Goal: Contribute content: Add original content to the website for others to see

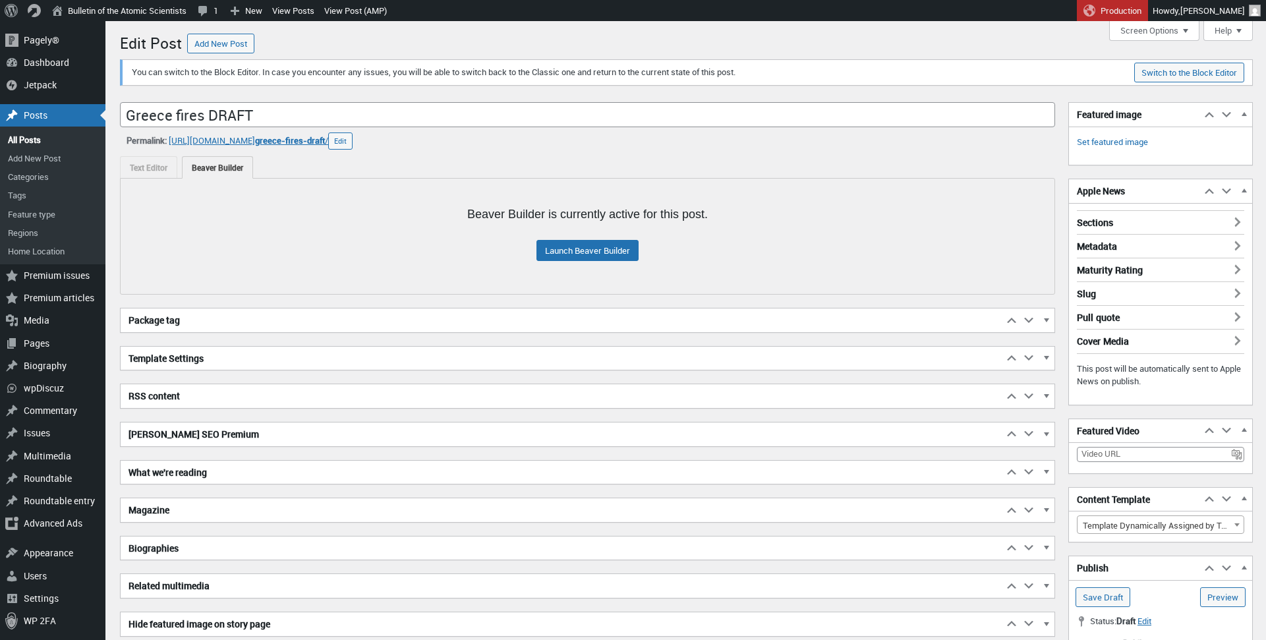
scroll to position [9, 0]
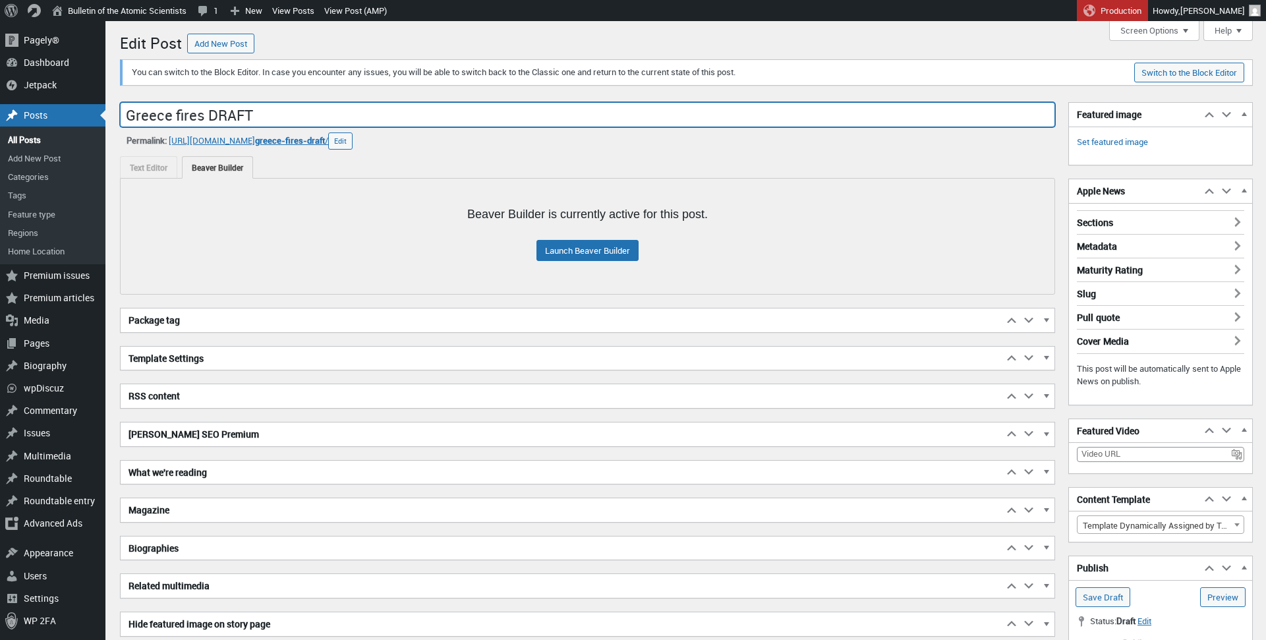
click at [304, 114] on input "Greece fires DRAFT" at bounding box center [587, 114] width 935 height 25
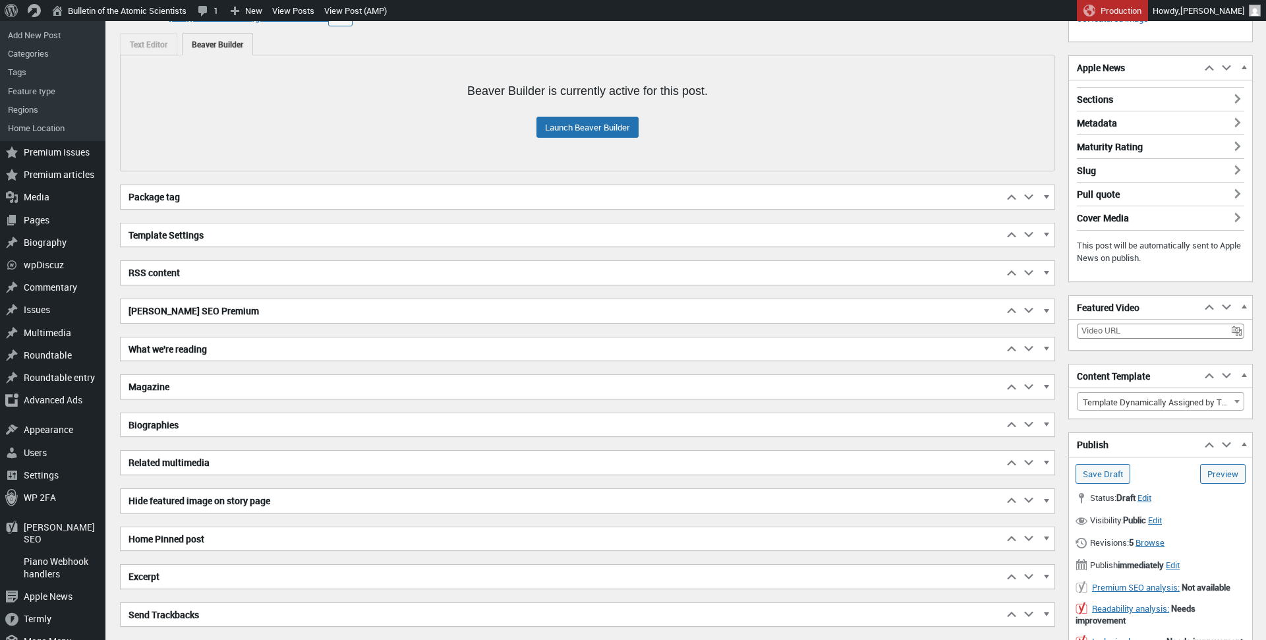
scroll to position [149, 0]
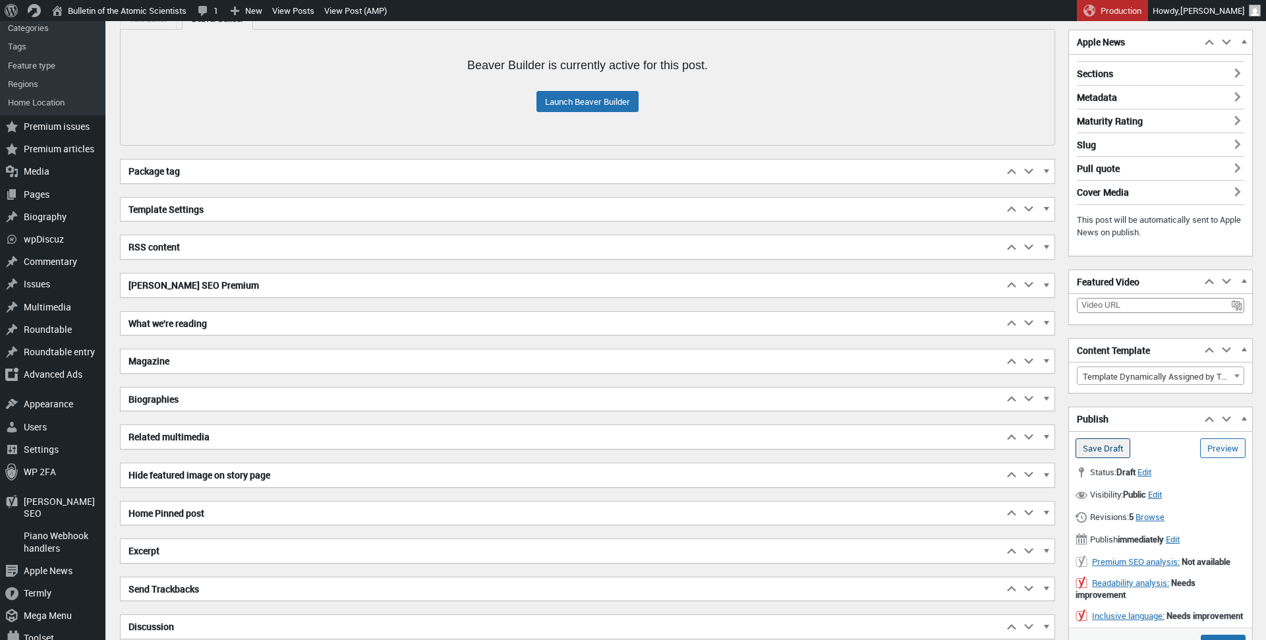
type input "A perfect fire storm"
click at [1113, 446] on input "Save Draft" at bounding box center [1103, 448] width 55 height 20
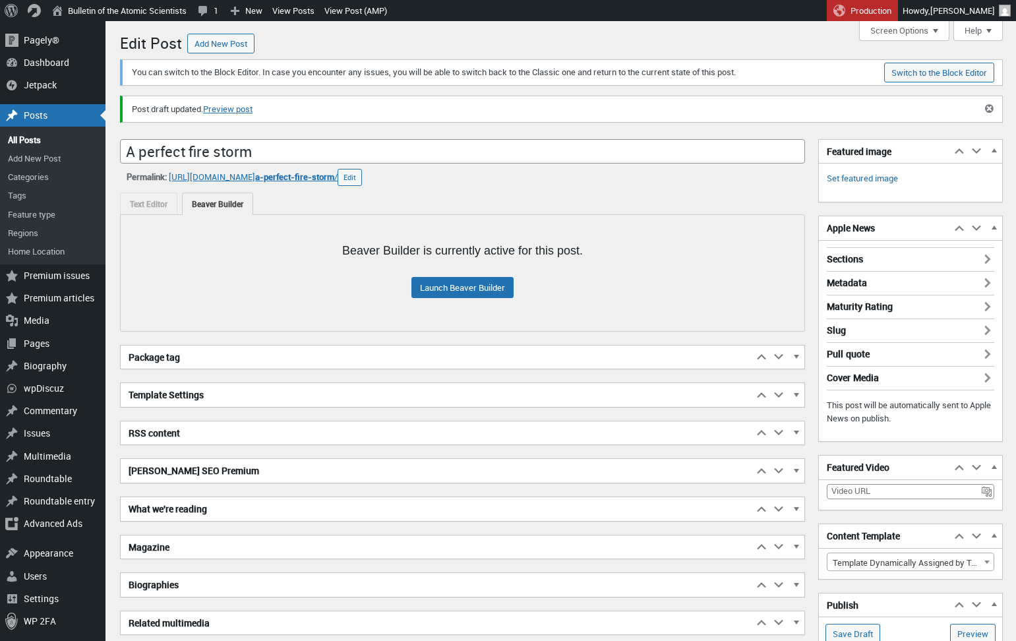
scroll to position [9, 0]
drag, startPoint x: 171, startPoint y: 178, endPoint x: 387, endPoint y: 181, distance: 215.5
click at [387, 181] on div "Permalink: https://thebulletin.org/2025/08/ a-perfect-fire-storm / ‎ Edit a-per…" at bounding box center [462, 177] width 685 height 17
copy div "https://thebulletin.org/2025/08/ a-perfect-fire-storm /"
click at [444, 290] on link "Launch Beaver Builder" at bounding box center [462, 287] width 102 height 21
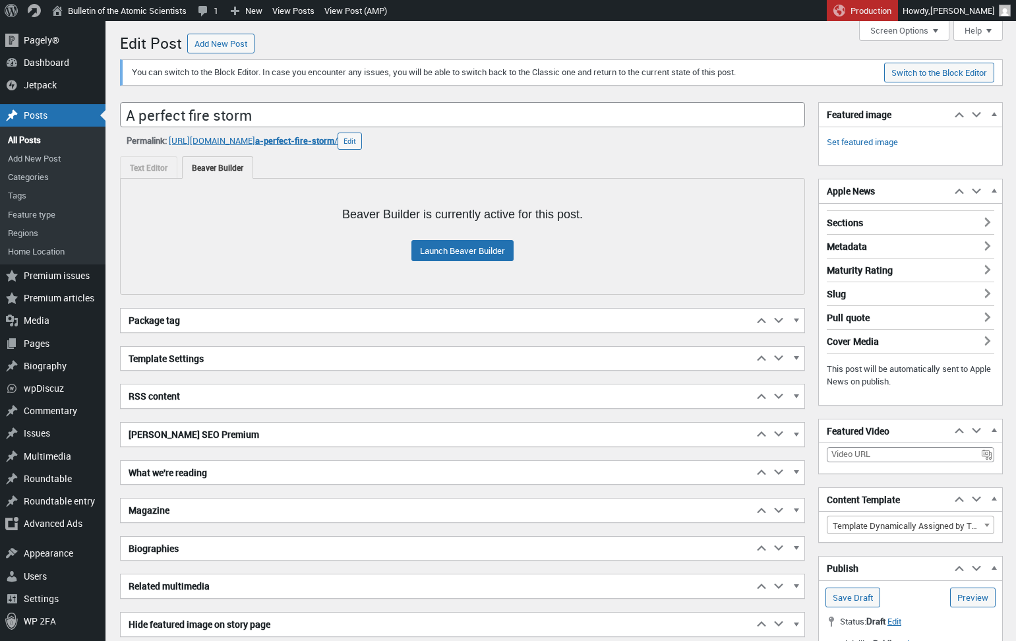
scroll to position [9, 0]
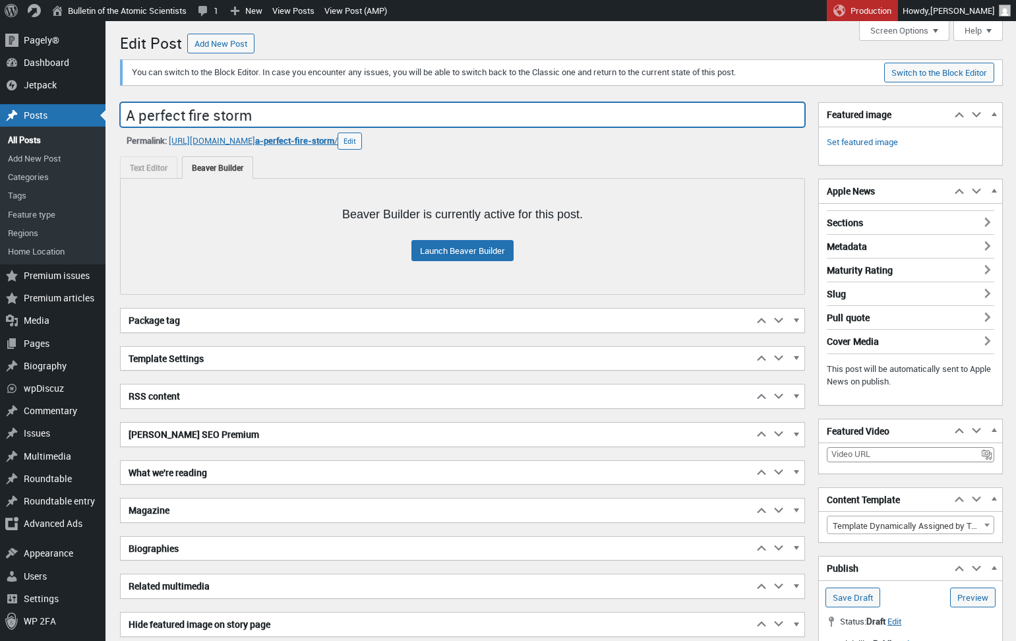
click at [212, 117] on input "A perfect fire storm" at bounding box center [462, 114] width 685 height 25
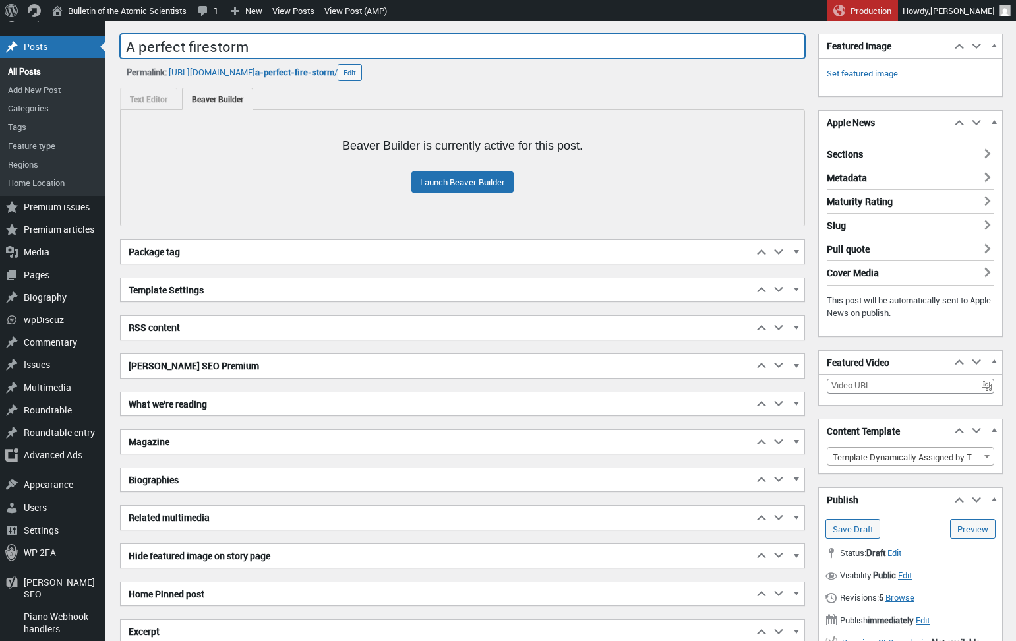
scroll to position [72, 0]
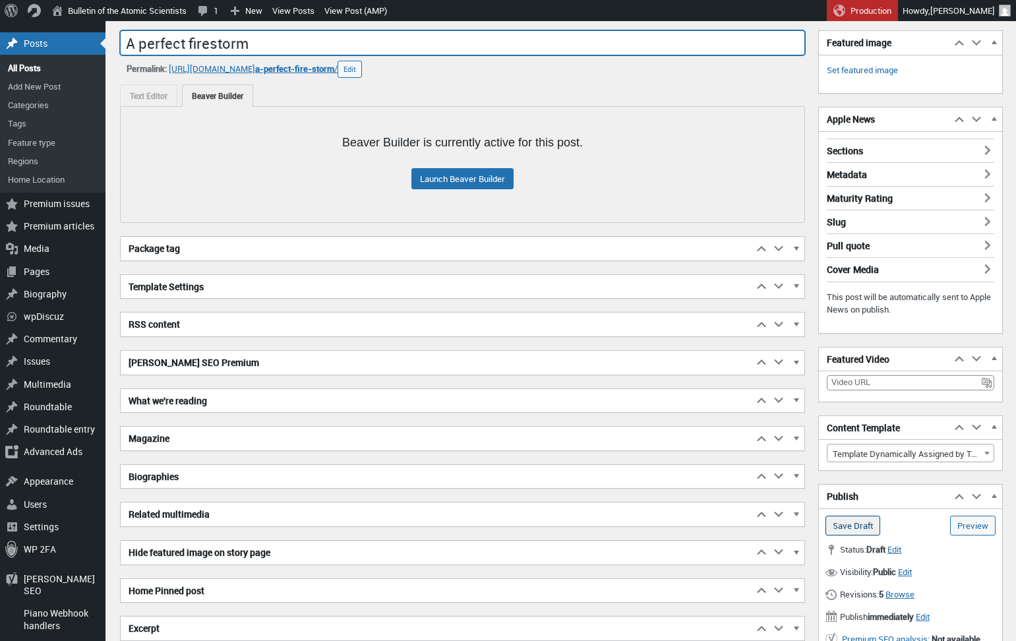
type input "A perfect firestorm"
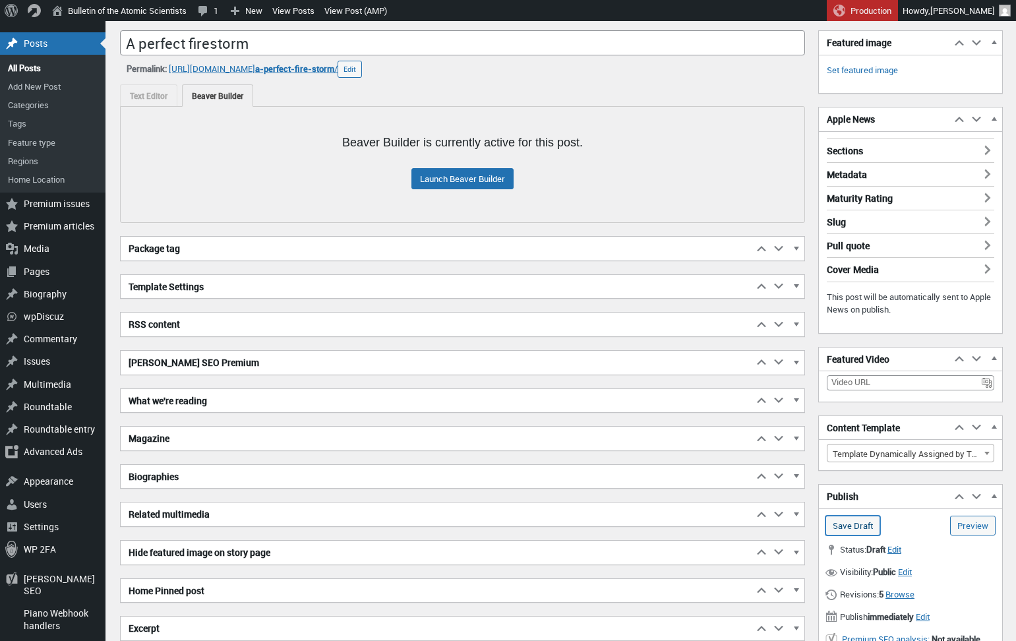
click at [859, 526] on input "Save Draft" at bounding box center [852, 525] width 55 height 20
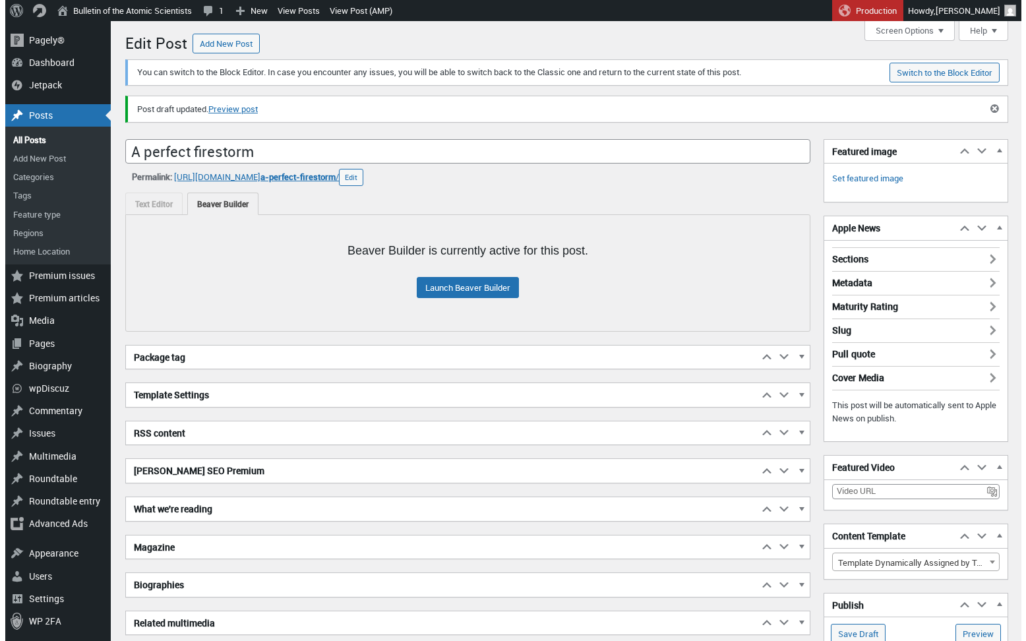
scroll to position [9, 0]
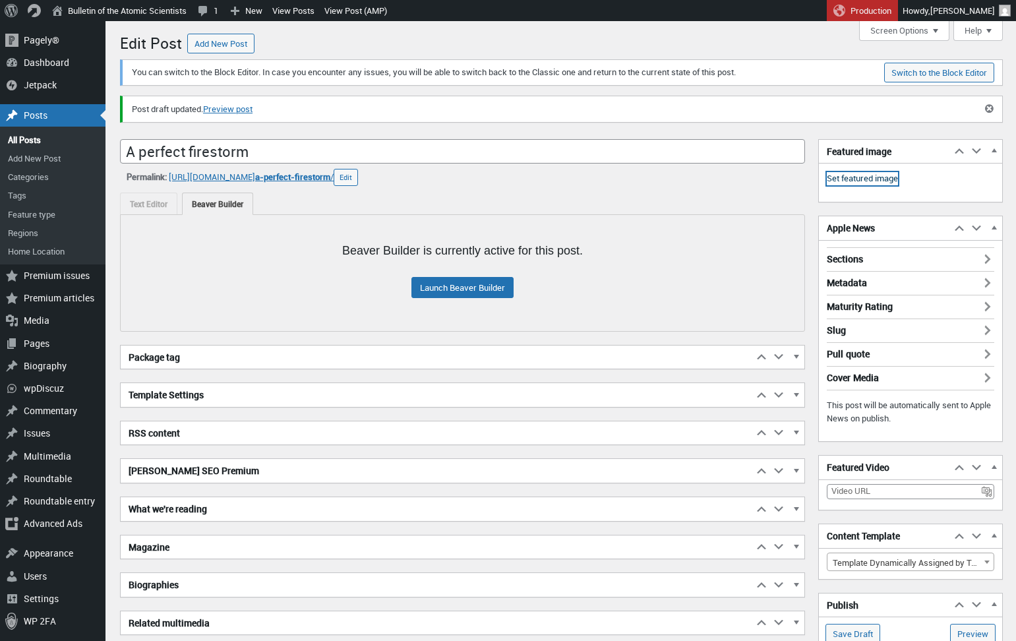
click at [865, 180] on link "Set featured image" at bounding box center [861, 178] width 71 height 13
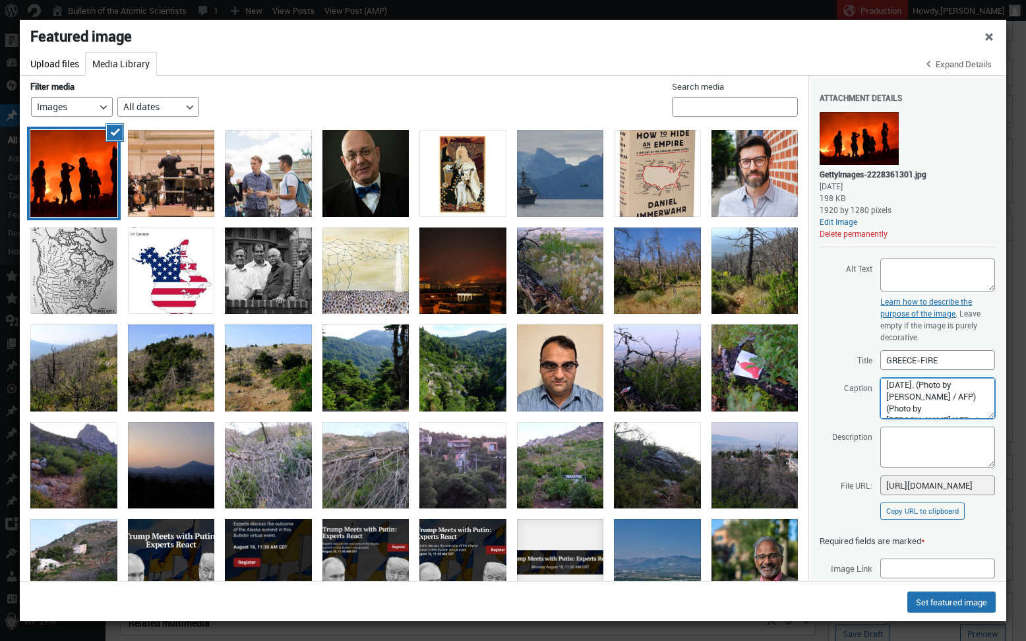
scroll to position [71, 0]
drag, startPoint x: 926, startPoint y: 385, endPoint x: 921, endPoint y: 397, distance: 13.0
click at [921, 397] on textarea "Residents look at flames as a wildfire rages near Palaia Fokaia, some 45 Km sou…" at bounding box center [937, 398] width 115 height 41
drag, startPoint x: 921, startPoint y: 397, endPoint x: 923, endPoint y: 408, distance: 10.7
click at [923, 408] on textarea "Residents look at flames as a wildfire rages near Palaia Fokaia, some 45 Km sou…" at bounding box center [937, 398] width 115 height 41
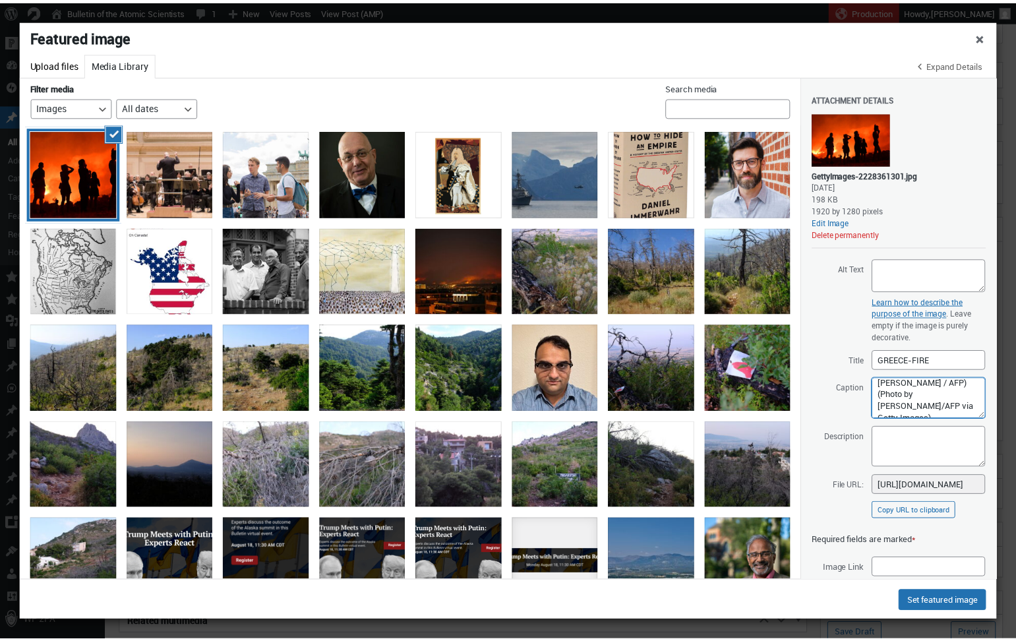
scroll to position [99, 0]
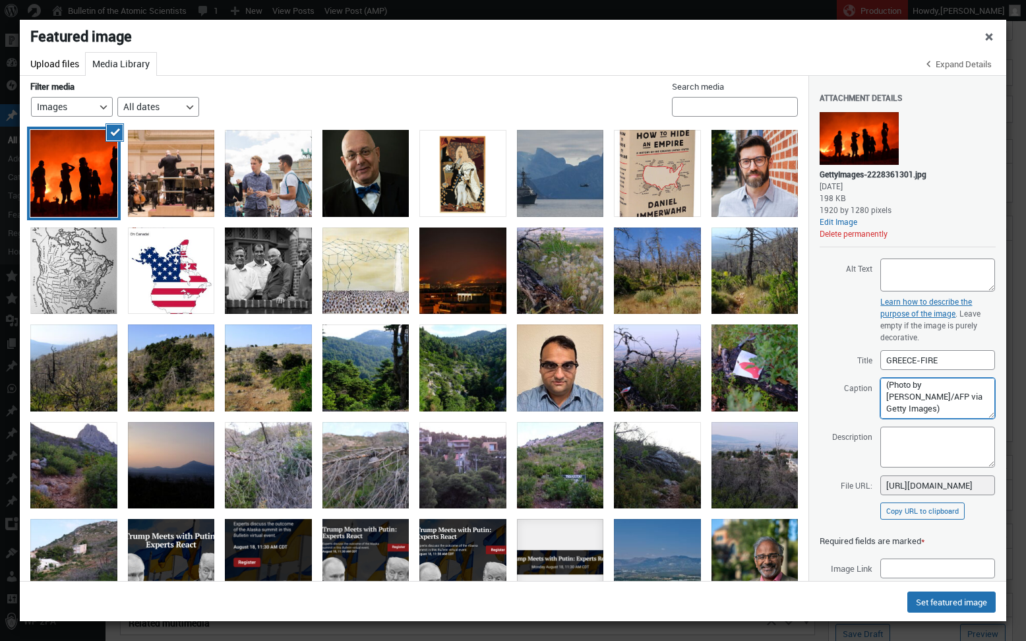
click at [925, 380] on textarea "Residents look at flames as a wildfire rages near Palaia Fokaia, some 45 Km sou…" at bounding box center [937, 398] width 115 height 41
click at [952, 599] on button "Set featured image" at bounding box center [951, 601] width 88 height 21
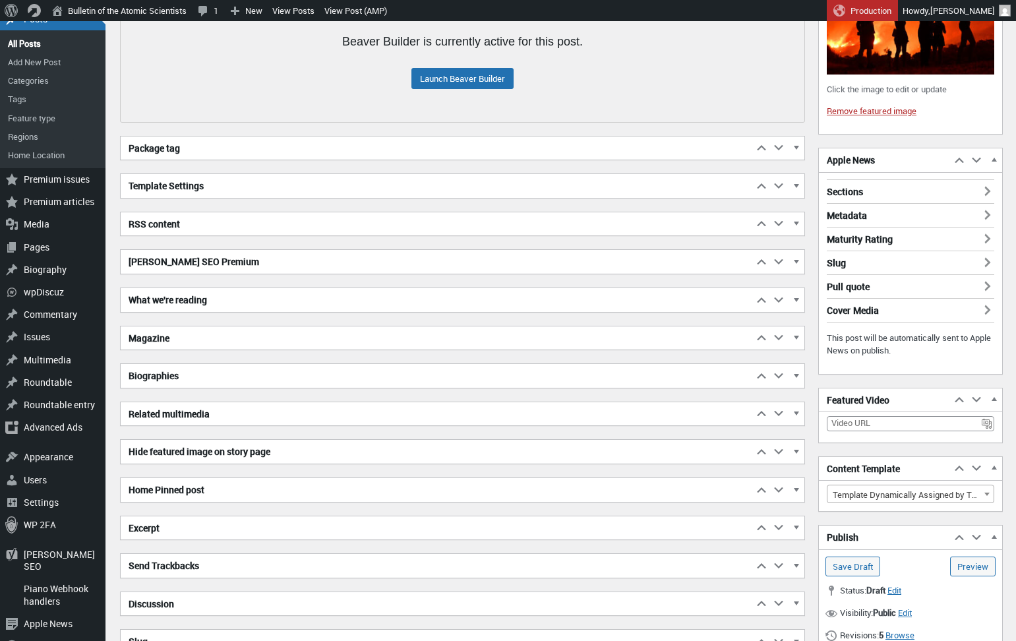
scroll to position [127, 0]
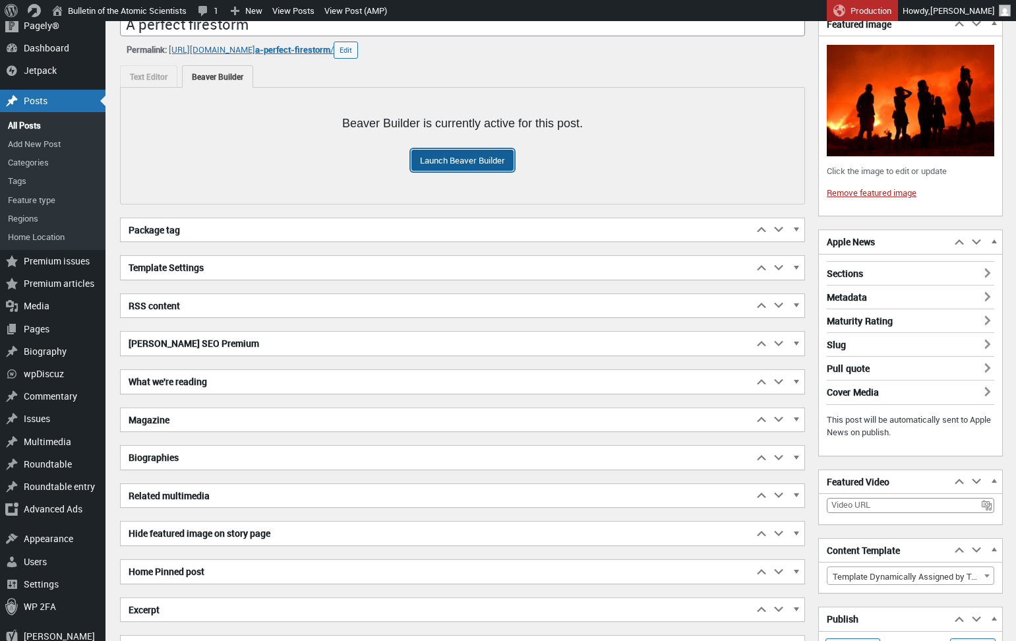
click at [420, 160] on link "Launch Beaver Builder" at bounding box center [462, 160] width 102 height 21
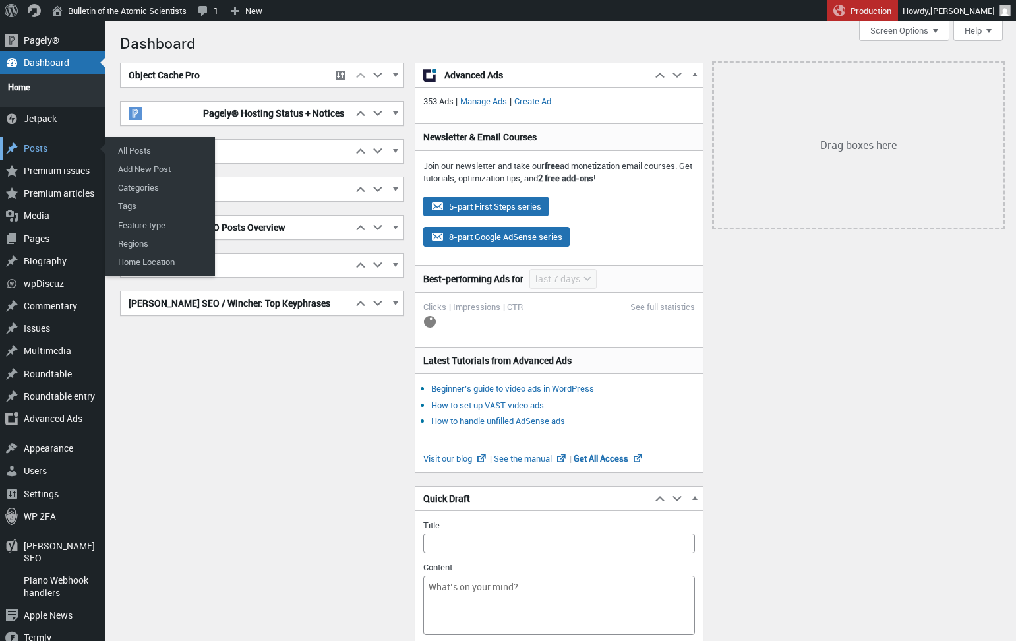
click at [46, 142] on div "Posts" at bounding box center [52, 148] width 105 height 22
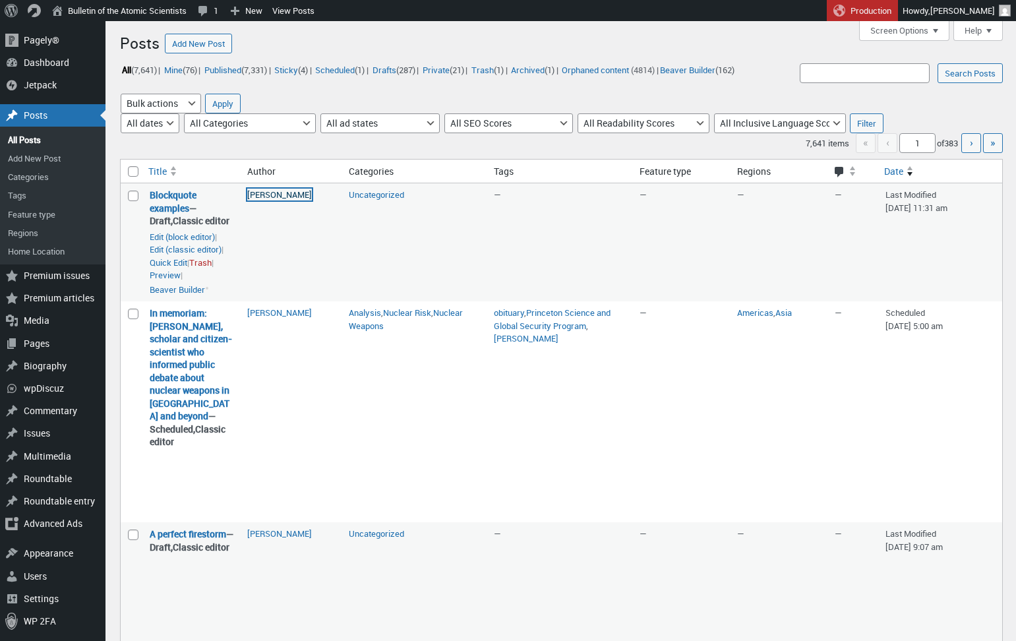
click at [272, 200] on link "[PERSON_NAME]" at bounding box center [279, 194] width 65 height 12
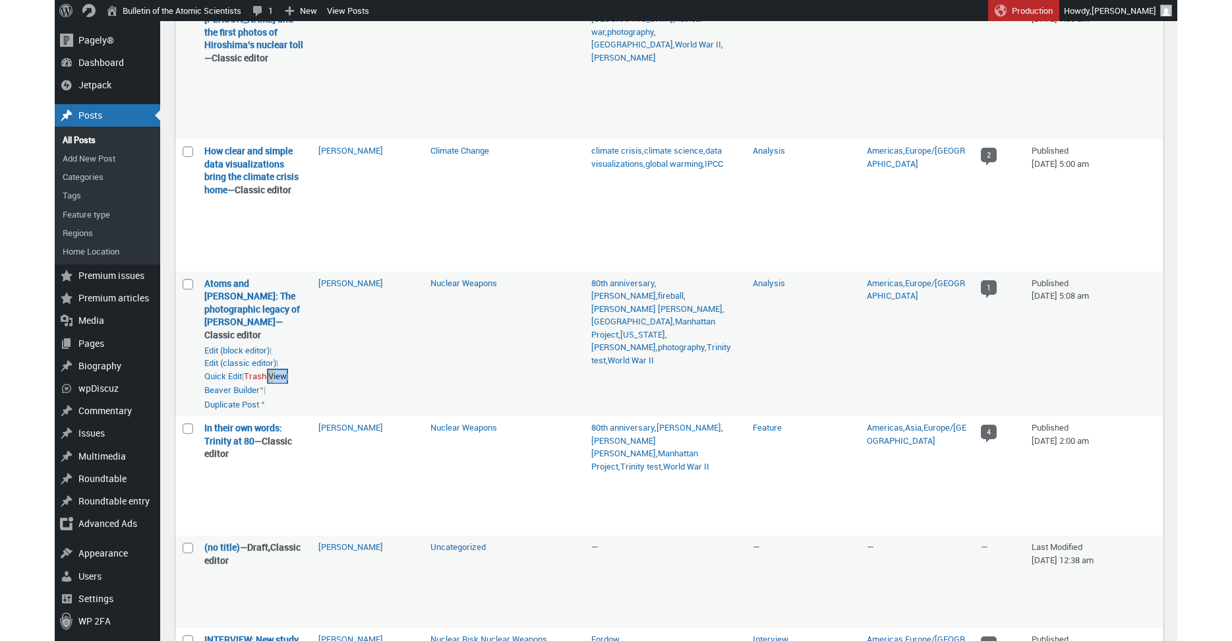
scroll to position [432, 0]
